Goal: Obtain resource: Download file/media

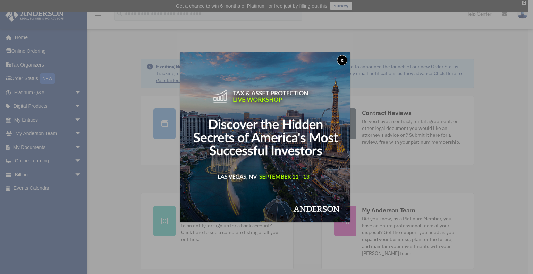
click at [344, 58] on button "x" at bounding box center [342, 60] width 10 height 10
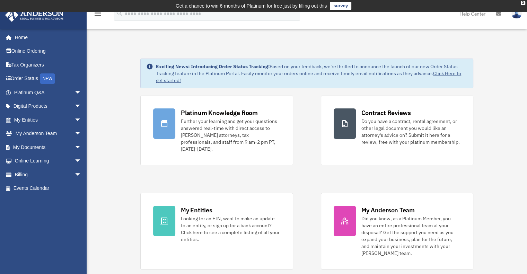
click at [36, 148] on link "My Documents arrow_drop_down" at bounding box center [48, 147] width 87 height 14
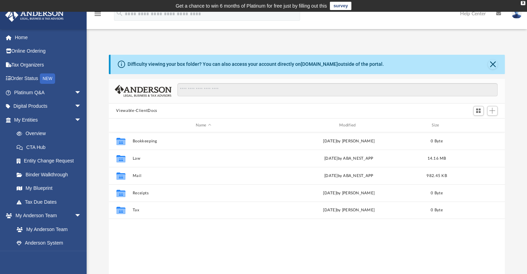
scroll to position [152, 391]
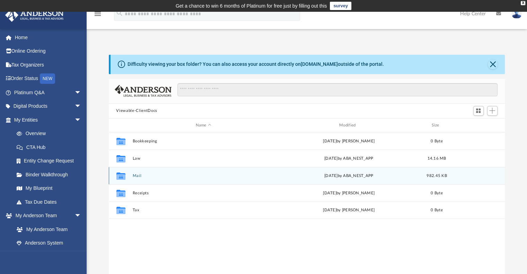
click at [125, 181] on div "Collaborated Folder Mail [DATE] by ABA_NEST_APP 982.45 KB" at bounding box center [307, 175] width 397 height 17
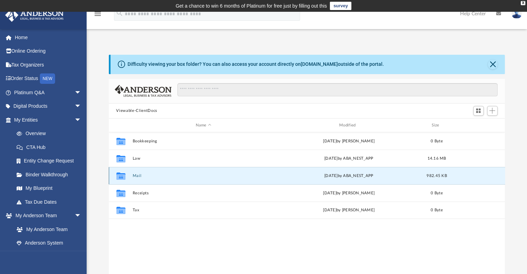
click at [140, 178] on button "Mail" at bounding box center [203, 176] width 142 height 5
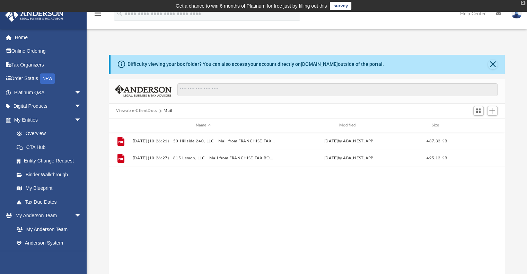
click at [521, 3] on div "X" at bounding box center [523, 3] width 5 height 4
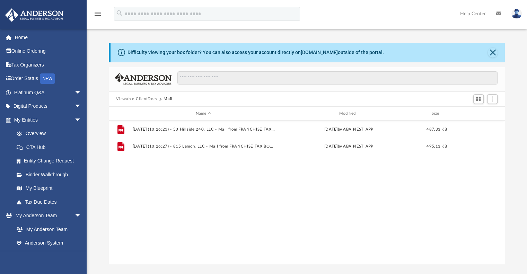
click at [518, 12] on img at bounding box center [517, 14] width 10 height 10
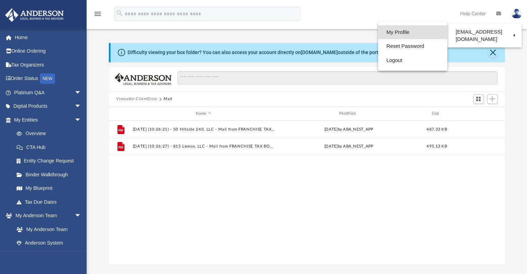
click at [400, 30] on link "My Profile" at bounding box center [412, 32] width 69 height 14
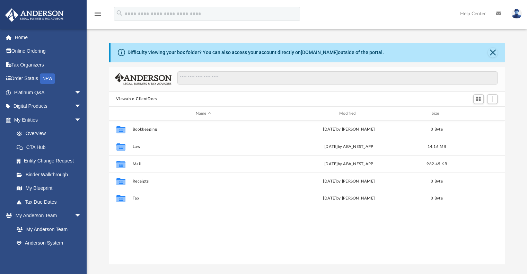
scroll to position [152, 391]
click at [491, 53] on button "Close" at bounding box center [493, 53] width 10 height 10
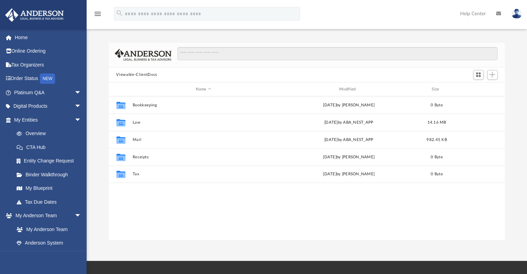
click at [517, 14] on img at bounding box center [517, 14] width 10 height 10
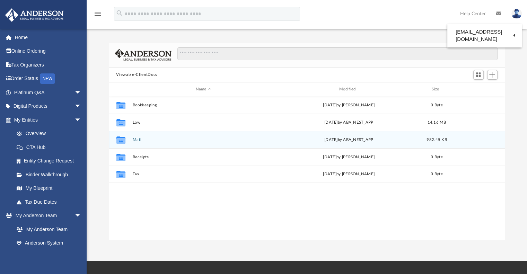
click at [137, 142] on button "Mail" at bounding box center [203, 140] width 142 height 5
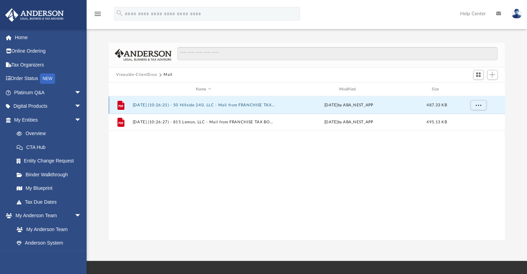
click at [197, 106] on button "[DATE] (10:26:21) - 50 Hillside 240, LLC - Mail from FRANCHISE TAX BOARD.pdf" at bounding box center [203, 105] width 142 height 5
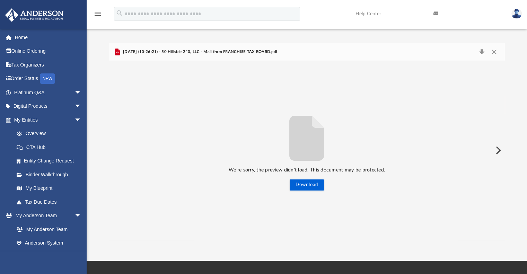
click at [192, 49] on span "[DATE] (10:26:21) - 50 Hillside 240, LLC - Mail from FRANCHISE TAX BOARD.pdf" at bounding box center [200, 52] width 156 height 6
click at [304, 188] on button "Download" at bounding box center [307, 185] width 34 height 11
click at [496, 151] on button "Preview" at bounding box center [497, 150] width 15 height 19
click at [287, 192] on div "We’re sorry, the preview didn’t load. This document may be protected. Download" at bounding box center [307, 150] width 397 height 179
click at [294, 190] on button "Download" at bounding box center [307, 185] width 34 height 11
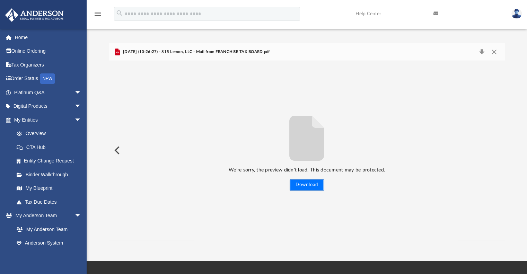
click at [311, 183] on button "Download" at bounding box center [307, 185] width 34 height 11
click at [252, 190] on div "We’re sorry, the preview didn’t load. This document may be protected. Download" at bounding box center [307, 151] width 397 height 80
click at [141, 50] on span "2025.02.10 (10:26:27) - 815 Lemon, LLC - Mail from FRANCHISE TAX BOARD.pdf" at bounding box center [196, 52] width 148 height 6
click at [494, 52] on button "Close" at bounding box center [494, 52] width 12 height 10
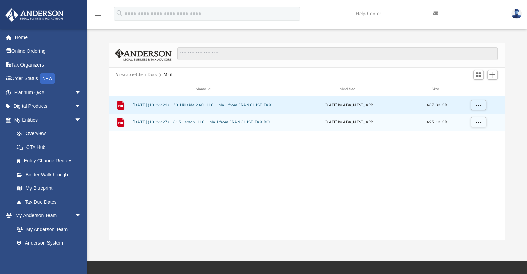
drag, startPoint x: 236, startPoint y: 118, endPoint x: 236, endPoint y: 122, distance: 4.2
click at [236, 120] on div "File 2025.02.10 (10:26:27) - 815 Lemon, LLC - Mail from FRANCHISE TAX BOARD.pdf…" at bounding box center [307, 122] width 397 height 17
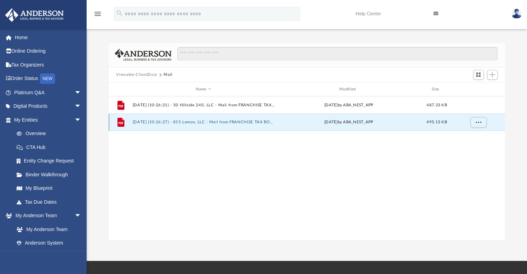
click at [236, 122] on button "2025.02.10 (10:26:27) - 815 Lemon, LLC - Mail from FRANCHISE TAX BOARD.pdf" at bounding box center [203, 122] width 142 height 5
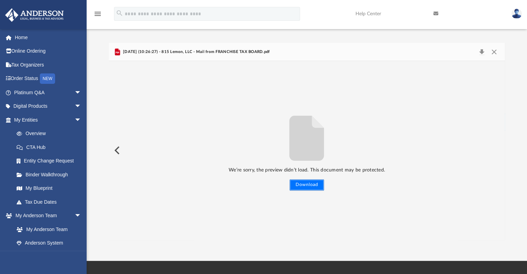
click at [307, 182] on button "Download" at bounding box center [307, 185] width 34 height 11
click at [308, 185] on button "Download" at bounding box center [307, 185] width 34 height 11
click at [304, 188] on button "Download" at bounding box center [307, 185] width 34 height 11
click at [36, 190] on link "My Blueprint" at bounding box center [51, 189] width 82 height 14
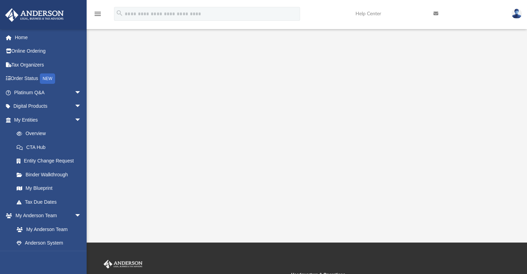
scroll to position [104, 0]
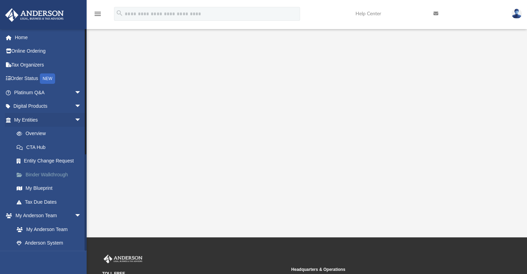
click at [34, 172] on link "Binder Walkthrough" at bounding box center [51, 175] width 82 height 14
click at [33, 202] on link "Tax Due Dates" at bounding box center [51, 202] width 82 height 14
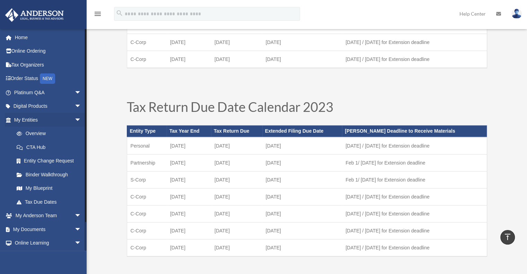
scroll to position [347, 0]
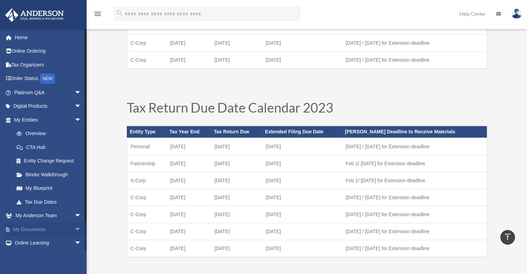
click at [44, 227] on link "My Documents arrow_drop_down" at bounding box center [48, 230] width 87 height 14
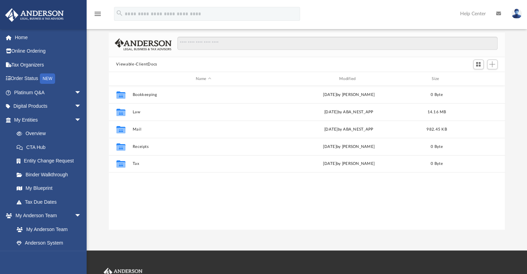
scroll to position [69, 0]
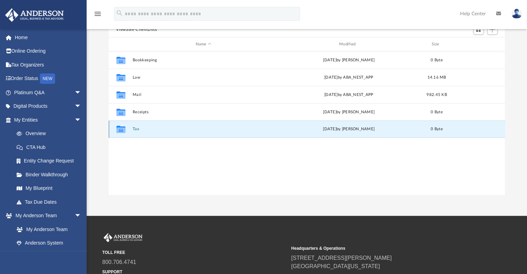
click at [136, 130] on button "Tax" at bounding box center [203, 129] width 142 height 5
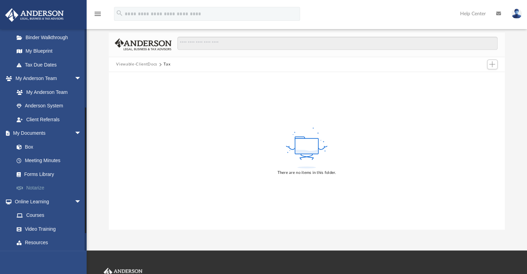
scroll to position [139, 0]
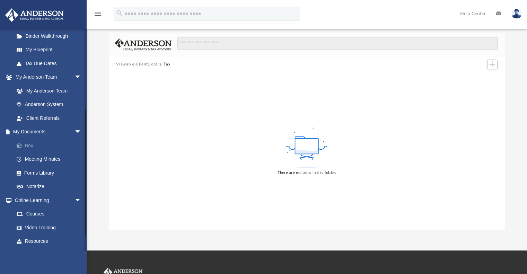
click at [30, 147] on link "Box" at bounding box center [51, 146] width 82 height 14
click at [20, 144] on span at bounding box center [22, 146] width 5 height 5
click at [39, 131] on link "My Documents arrow_drop_down" at bounding box center [48, 132] width 87 height 14
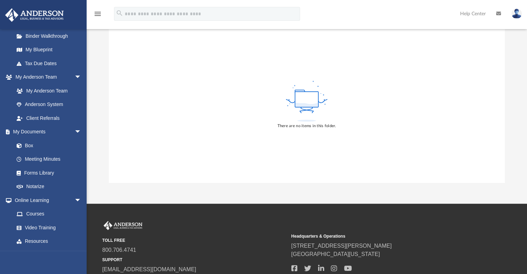
scroll to position [135, 0]
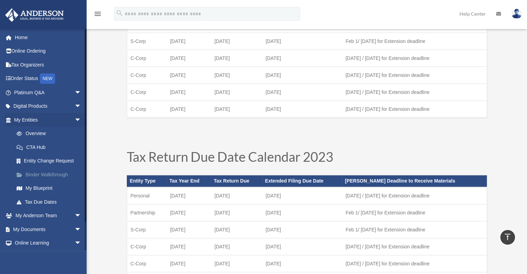
scroll to position [277, 0]
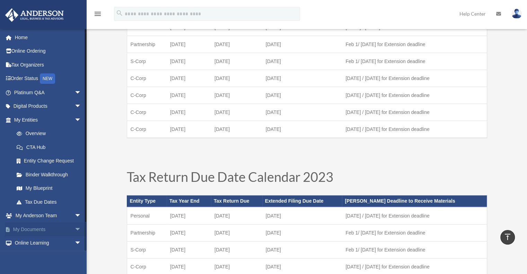
click at [34, 231] on link "My Documents arrow_drop_down" at bounding box center [48, 230] width 87 height 14
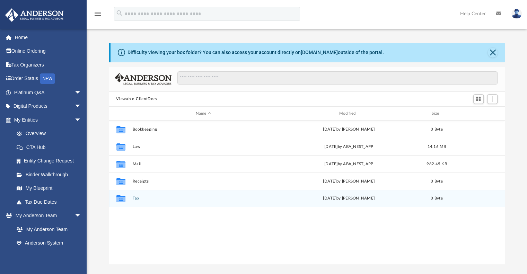
scroll to position [152, 391]
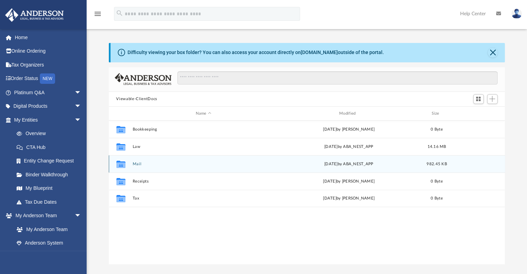
click at [138, 163] on button "Mail" at bounding box center [203, 164] width 142 height 5
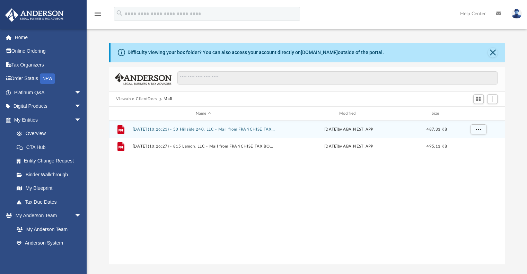
click at [232, 131] on button "2025.02.10 (10:26:21) - 50 Hillside 240, LLC - Mail from FRANCHISE TAX BOARD.pdf" at bounding box center [203, 129] width 142 height 5
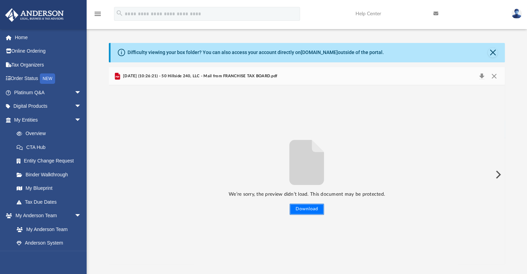
click at [304, 209] on button "Download" at bounding box center [307, 209] width 34 height 11
click at [499, 174] on button "Preview" at bounding box center [497, 174] width 15 height 19
click at [311, 210] on button "Download" at bounding box center [307, 209] width 34 height 11
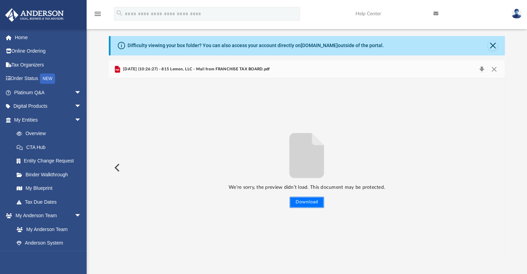
scroll to position [0, 0]
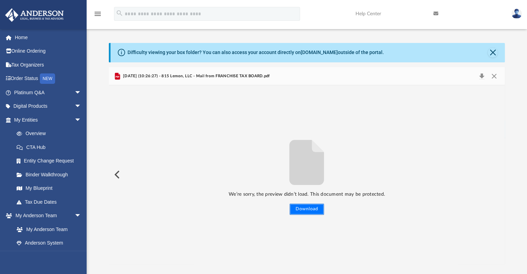
click at [297, 209] on button "Download" at bounding box center [307, 209] width 34 height 11
click at [116, 174] on button "Preview" at bounding box center [116, 174] width 15 height 19
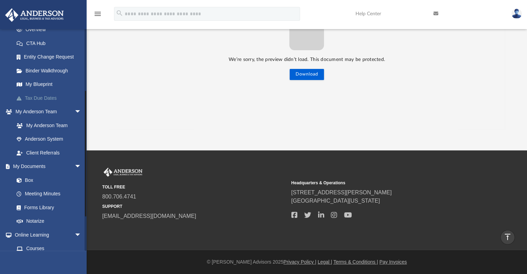
scroll to position [139, 0]
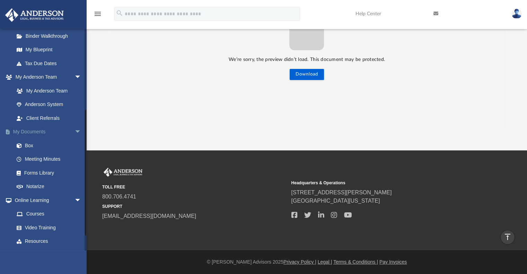
click at [28, 131] on link "My Documents arrow_drop_down" at bounding box center [48, 132] width 87 height 14
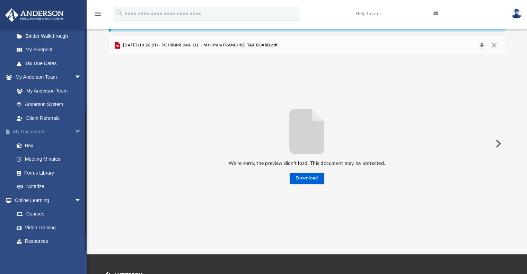
click at [41, 133] on link "My Documents arrow_drop_down" at bounding box center [48, 132] width 87 height 14
click at [75, 129] on span "arrow_drop_down" at bounding box center [82, 132] width 14 height 14
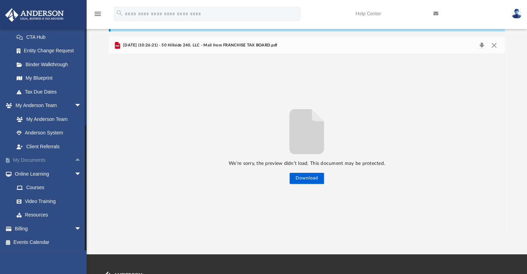
scroll to position [110, 0]
click at [24, 161] on link "My Documents arrow_drop_up" at bounding box center [48, 161] width 87 height 14
click at [10, 159] on span at bounding box center [11, 160] width 3 height 5
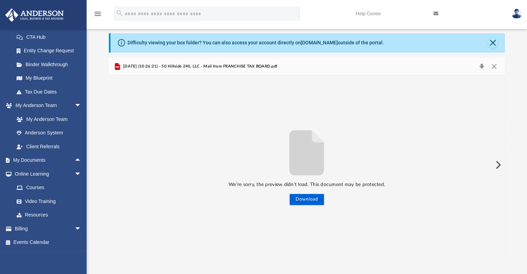
scroll to position [0, 0]
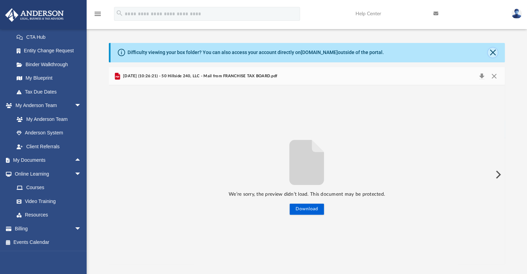
click at [496, 52] on button "Close" at bounding box center [493, 53] width 10 height 10
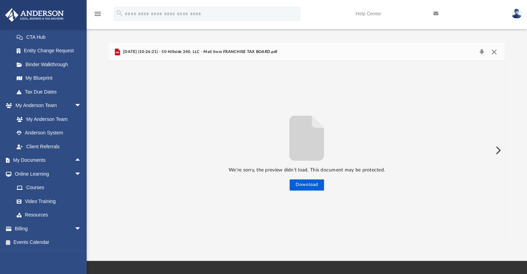
click at [494, 53] on button "Close" at bounding box center [494, 52] width 12 height 10
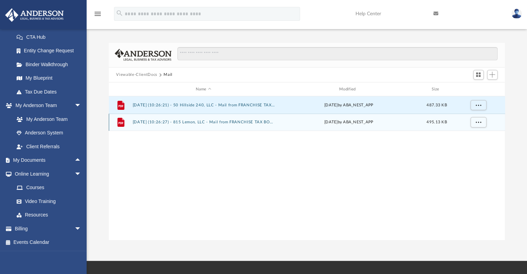
click at [171, 122] on button "2025.02.10 (10:26:27) - 815 Lemon, LLC - Mail from FRANCHISE TAX BOARD.pdf" at bounding box center [203, 122] width 142 height 5
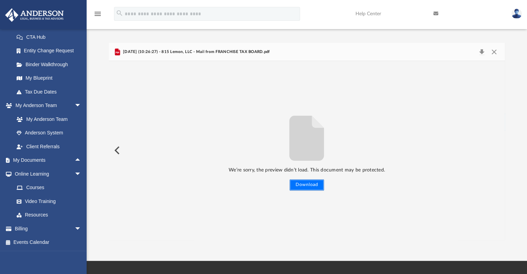
click at [300, 187] on button "Download" at bounding box center [307, 185] width 34 height 11
click at [480, 51] on button "Download" at bounding box center [482, 52] width 12 height 10
click at [482, 52] on button "Download" at bounding box center [482, 52] width 12 height 10
click at [307, 184] on button "Download" at bounding box center [307, 185] width 34 height 11
click at [314, 185] on button "Download" at bounding box center [307, 185] width 34 height 11
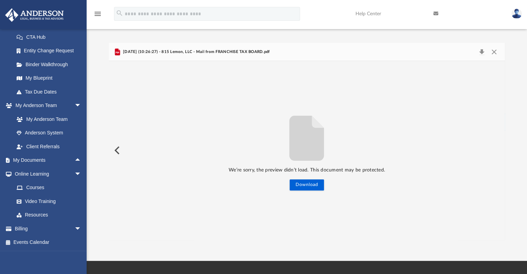
click at [164, 49] on span "2025.02.10 (10:26:27) - 815 Lemon, LLC - Mail from FRANCHISE TAX BOARD.pdf" at bounding box center [196, 52] width 148 height 6
click at [481, 52] on button "Download" at bounding box center [482, 52] width 12 height 10
click at [315, 185] on button "Download" at bounding box center [307, 185] width 34 height 11
click at [305, 187] on button "Download" at bounding box center [307, 185] width 34 height 11
click at [312, 182] on button "Download" at bounding box center [307, 185] width 34 height 11
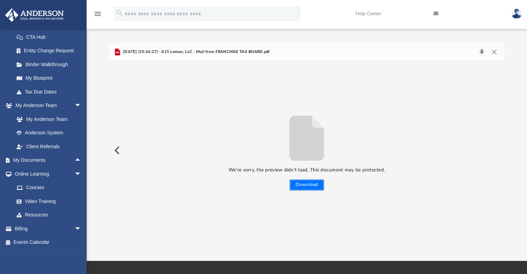
click at [315, 185] on button "Download" at bounding box center [307, 185] width 34 height 11
click at [492, 49] on button "Close" at bounding box center [494, 52] width 12 height 10
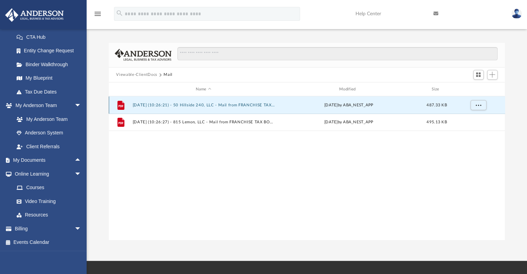
click at [219, 103] on button "2025.02.10 (10:26:21) - 50 Hillside 240, LLC - Mail from FRANCHISE TAX BOARD.pdf" at bounding box center [203, 105] width 142 height 5
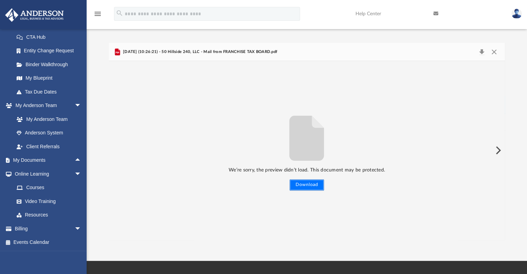
click at [312, 185] on button "Download" at bounding box center [307, 185] width 34 height 11
click at [498, 151] on button "Preview" at bounding box center [497, 150] width 15 height 19
click at [295, 185] on button "Download" at bounding box center [307, 185] width 34 height 11
click at [493, 50] on button "Close" at bounding box center [494, 52] width 12 height 10
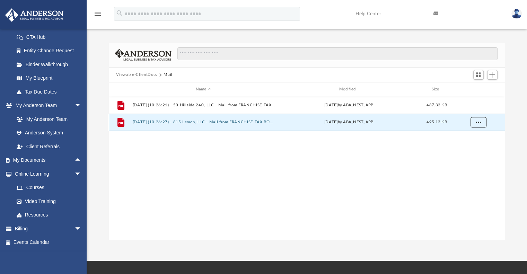
click at [481, 123] on button "More options" at bounding box center [478, 123] width 16 height 10
click at [467, 147] on li "Download" at bounding box center [472, 147] width 20 height 7
click at [477, 126] on button "More options" at bounding box center [478, 123] width 16 height 10
click at [472, 148] on li "Download" at bounding box center [472, 147] width 20 height 7
click at [153, 125] on div "File 2025.02.10 (10:26:27) - 815 Lemon, LLC - Mail from FRANCHISE TAX BOARD.pdf…" at bounding box center [307, 122] width 397 height 17
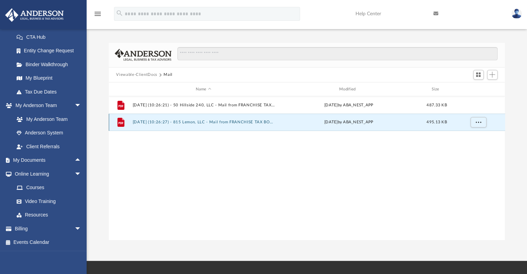
click at [151, 122] on button "2025.02.10 (10:26:27) - 815 Lemon, LLC - Mail from FRANCHISE TAX BOARD.pdf" at bounding box center [203, 122] width 142 height 5
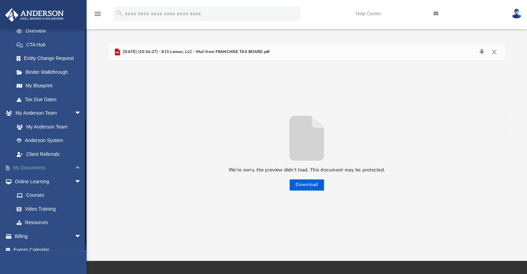
scroll to position [104, 0]
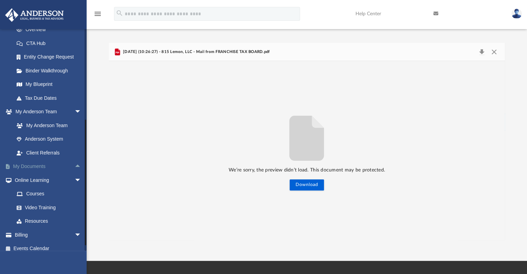
click at [44, 165] on link "My Documents arrow_drop_up" at bounding box center [48, 167] width 87 height 14
click at [24, 165] on link "My Documents arrow_drop_up" at bounding box center [48, 167] width 87 height 14
click at [493, 53] on button "Close" at bounding box center [494, 52] width 12 height 10
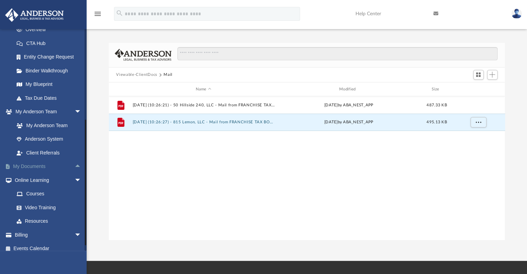
click at [29, 168] on link "My Documents arrow_drop_up" at bounding box center [48, 167] width 87 height 14
click at [125, 73] on button "Viewable-ClientDocs" at bounding box center [136, 75] width 41 height 6
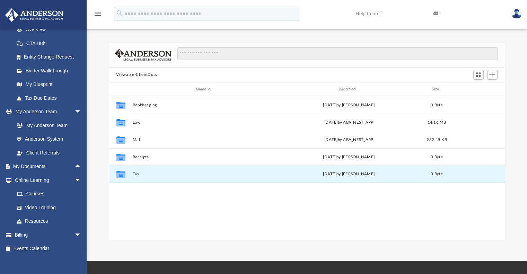
click at [135, 175] on button "Tax" at bounding box center [203, 174] width 142 height 5
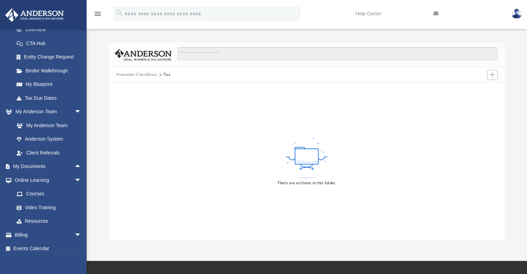
click at [153, 76] on button "Viewable-ClientDocs" at bounding box center [136, 75] width 41 height 6
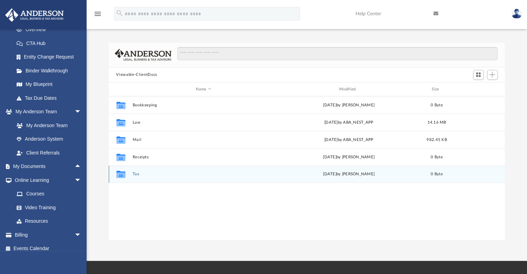
scroll to position [152, 391]
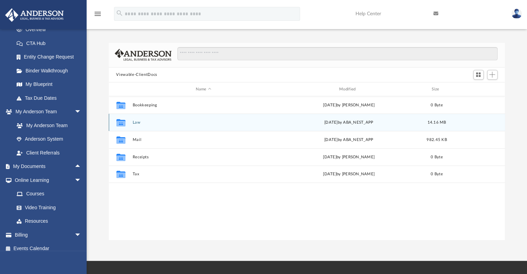
click at [136, 120] on div "Collaborated Folder Law Tue Feb 11 2025 by ABA_NEST_APP 14.16 MB" at bounding box center [307, 122] width 397 height 17
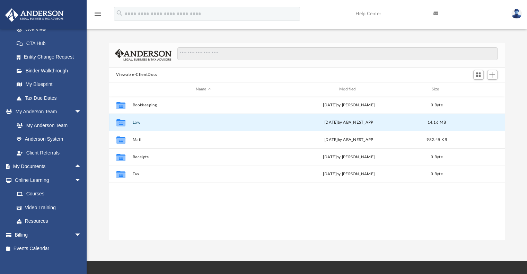
click at [136, 122] on button "Law" at bounding box center [203, 122] width 142 height 5
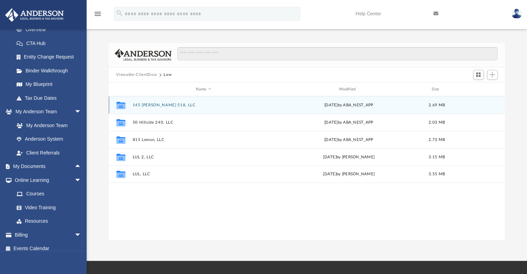
click at [153, 106] on button "145 Harmon 518, LLC" at bounding box center [203, 105] width 142 height 5
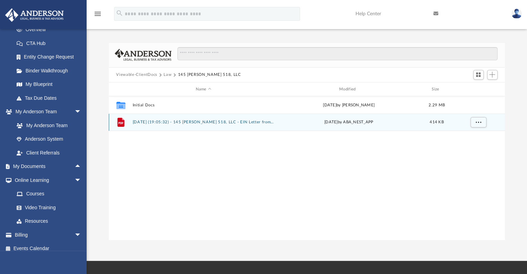
click at [252, 121] on button "2025.01.29 (19:05:32) - 145 Harmon 518, LLC - EIN Letter from IRS.pdf" at bounding box center [203, 122] width 142 height 5
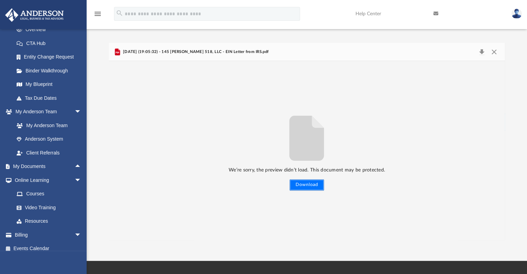
click at [304, 189] on button "Download" at bounding box center [307, 185] width 34 height 11
click at [309, 188] on button "Download" at bounding box center [307, 185] width 34 height 11
click at [337, 219] on div "We’re sorry, the preview didn’t load. This document may be protected. Download" at bounding box center [307, 150] width 397 height 179
click at [485, 118] on div "We’re sorry, the preview didn’t load. This document may be protected. Download" at bounding box center [307, 151] width 397 height 80
click at [214, 142] on div "We’re sorry, the preview didn’t load. This document may be protected. Download" at bounding box center [307, 151] width 397 height 80
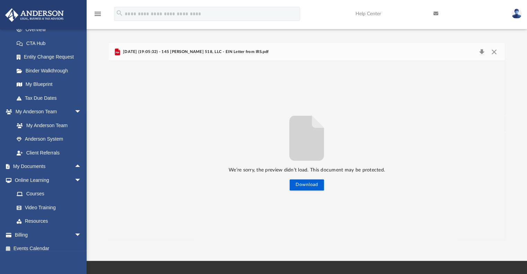
drag, startPoint x: 484, startPoint y: 0, endPoint x: 193, endPoint y: 135, distance: 320.6
click at [193, 135] on div "We’re sorry, the preview didn’t load. This document may be protected. Download" at bounding box center [307, 151] width 397 height 80
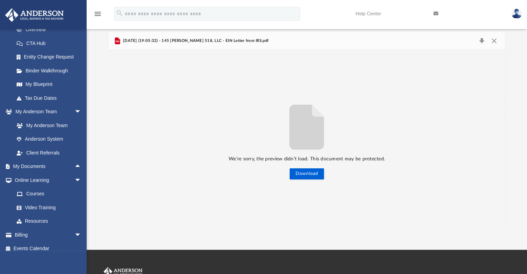
scroll to position [0, 0]
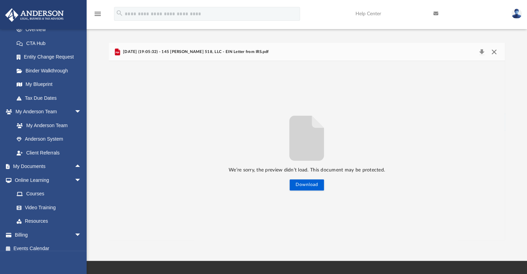
click at [495, 50] on button "Close" at bounding box center [494, 52] width 12 height 10
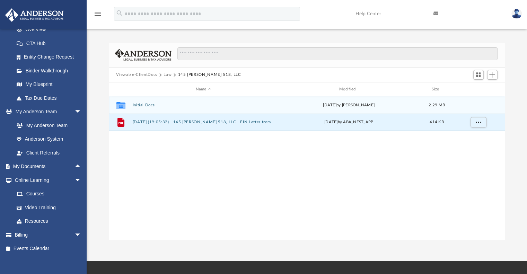
click at [142, 106] on button "Initial Docs" at bounding box center [203, 105] width 142 height 5
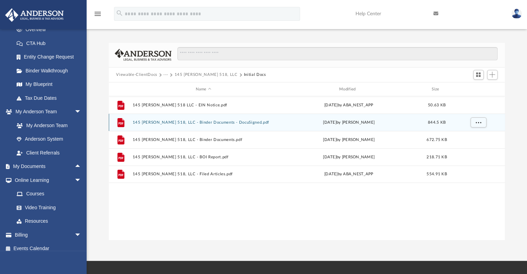
click at [197, 123] on button "145 Harmon 518, LLC - Binder Documents - DocuSigned.pdf" at bounding box center [203, 122] width 142 height 5
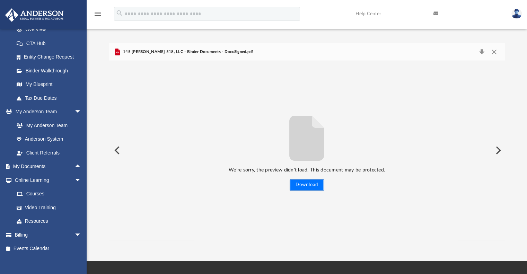
click at [300, 187] on button "Download" at bounding box center [307, 185] width 34 height 11
click at [410, 127] on div "We’re sorry, the preview didn’t load. This document may be protected. Download" at bounding box center [307, 151] width 397 height 80
click at [494, 51] on button "Close" at bounding box center [494, 52] width 12 height 10
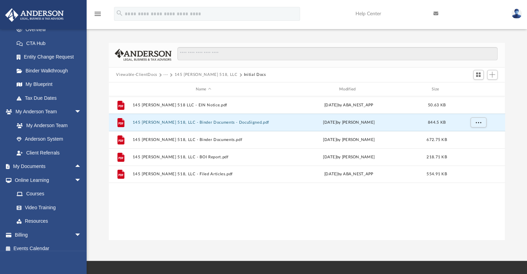
click at [196, 77] on button "145 Harmon 518, LLC" at bounding box center [205, 75] width 63 height 6
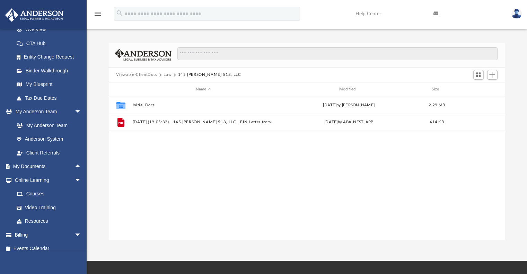
click at [189, 71] on div "Viewable-ClientDocs Law 145 Harmon 518, LLC" at bounding box center [307, 75] width 397 height 15
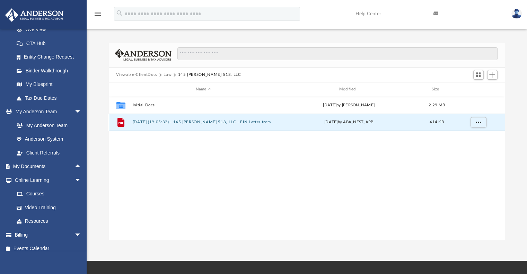
click at [203, 123] on button "2025.01.29 (19:05:32) - 145 Harmon 518, LLC - EIN Letter from IRS.pdf" at bounding box center [203, 122] width 142 height 5
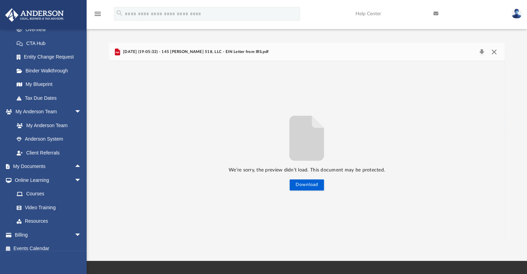
click at [490, 53] on button "Close" at bounding box center [494, 52] width 12 height 10
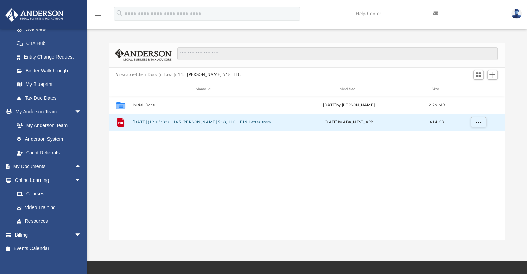
click at [166, 76] on button "Law" at bounding box center [168, 75] width 8 height 6
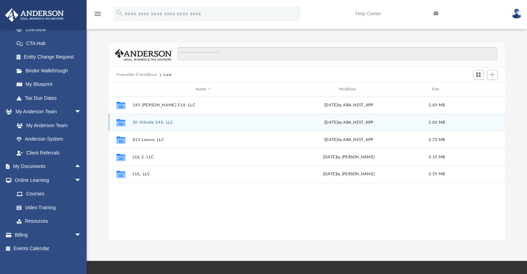
click at [151, 123] on button "50 Hillside 240, LLC" at bounding box center [203, 122] width 142 height 5
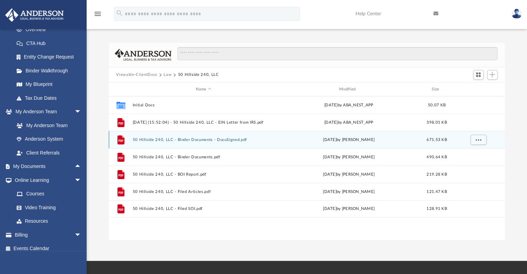
click at [216, 138] on button "50 Hillside 240, LLC - Binder Documents - DocuSigned.pdf" at bounding box center [203, 140] width 142 height 5
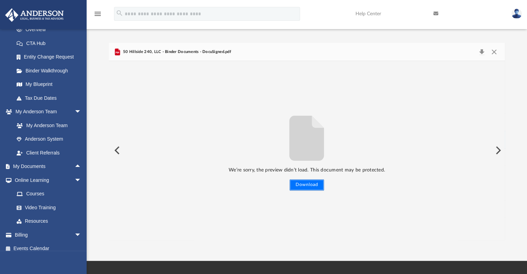
click at [306, 184] on button "Download" at bounding box center [307, 185] width 34 height 11
click at [496, 150] on button "Preview" at bounding box center [497, 150] width 15 height 19
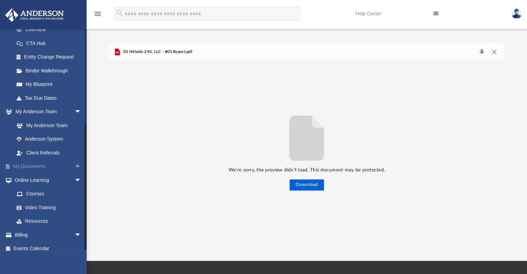
scroll to position [110, 0]
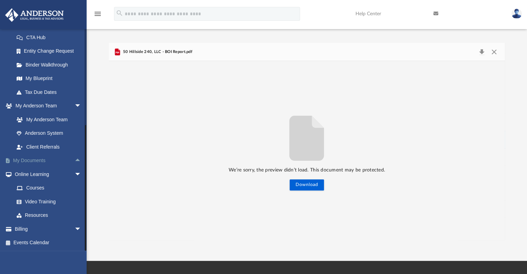
click at [34, 162] on link "My Documents arrow_drop_up" at bounding box center [48, 161] width 87 height 14
click at [37, 160] on link "My Documents arrow_drop_up" at bounding box center [48, 161] width 87 height 14
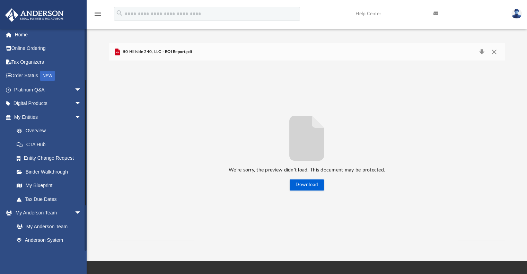
scroll to position [0, 0]
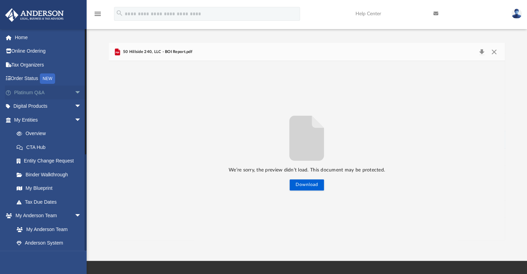
click at [26, 92] on link "Platinum Q&A arrow_drop_down" at bounding box center [48, 93] width 87 height 14
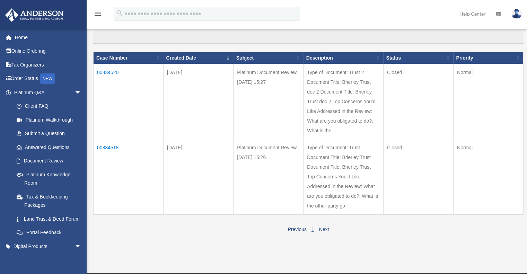
scroll to position [69, 0]
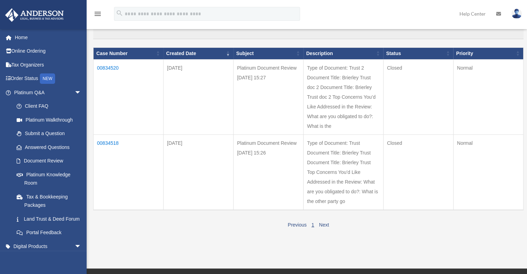
click at [330, 174] on td "Type of Document: Trust Document Title: Brierley Trust Document Title: Brierley…" at bounding box center [344, 173] width 80 height 76
click at [397, 238] on div "Do you really want to log out? Yes No Show ** ** ** *** entries Search: Case Nu…" at bounding box center [305, 105] width 435 height 267
click at [103, 65] on td "00834520" at bounding box center [129, 96] width 70 height 75
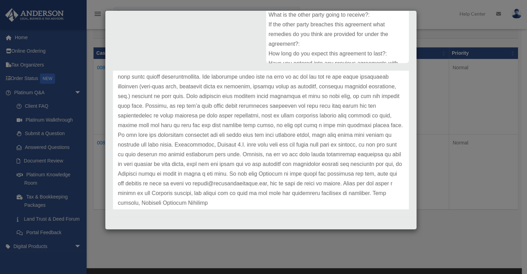
scroll to position [120, 0]
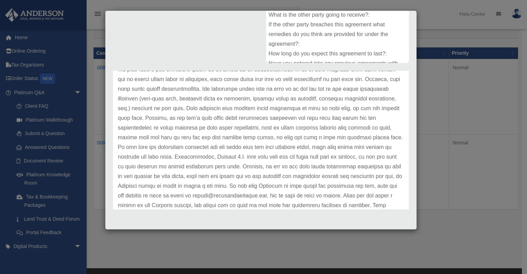
click at [470, 132] on div "Case Detail × Platinum Document Review 01/14/2025 15:27 Case Number 00834520 Cr…" at bounding box center [263, 137] width 527 height 274
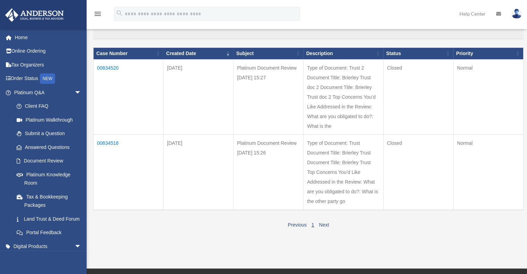
click at [230, 240] on div "Past Questions & Answers date_range Published on Last updated June 7, 2024 Apri…" at bounding box center [305, 106] width 435 height 284
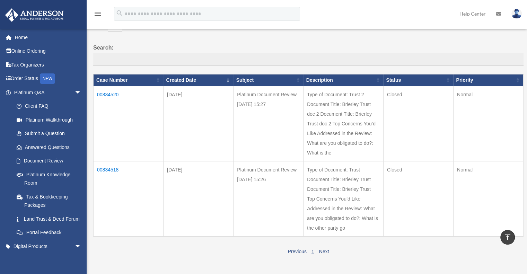
scroll to position [0, 0]
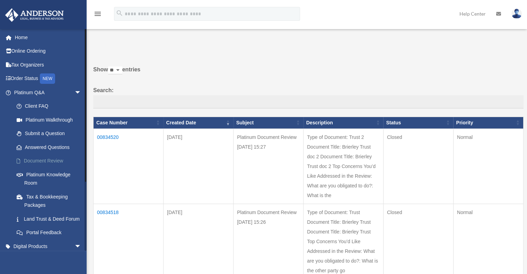
click at [42, 161] on link "Document Review" at bounding box center [51, 161] width 82 height 14
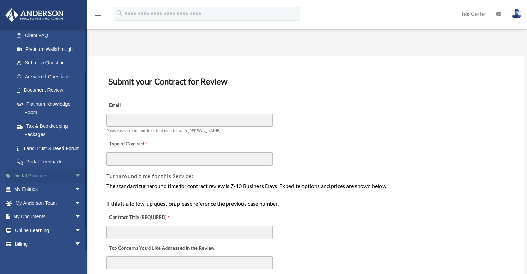
scroll to position [60, 0]
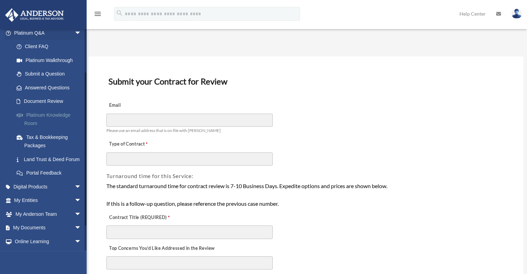
click at [42, 118] on link "Platinum Knowledge Room" at bounding box center [51, 119] width 82 height 22
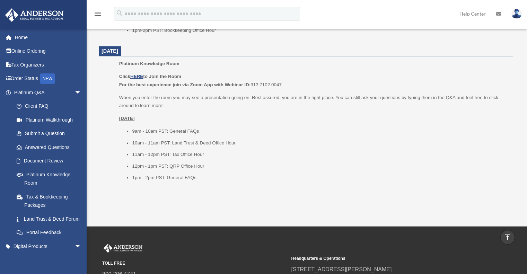
scroll to position [832, 0]
